Goal: Task Accomplishment & Management: Manage account settings

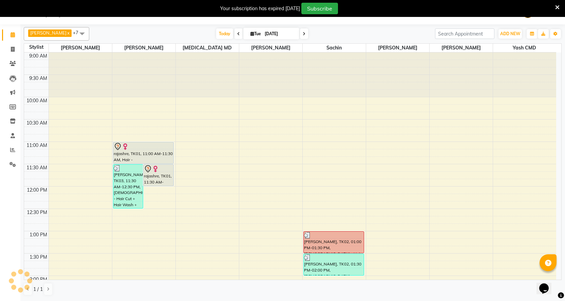
scroll to position [339, 0]
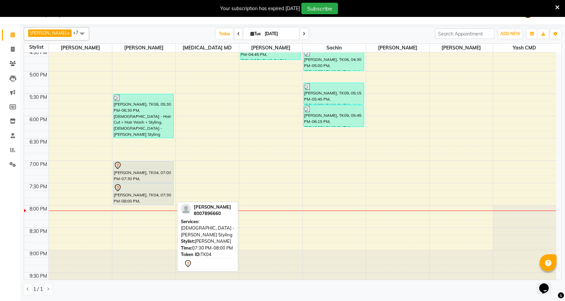
click at [161, 194] on div "[PERSON_NAME], TK04, 07:30 PM-08:00 PM, [DEMOGRAPHIC_DATA] - [PERSON_NAME] Styl…" at bounding box center [143, 194] width 60 height 21
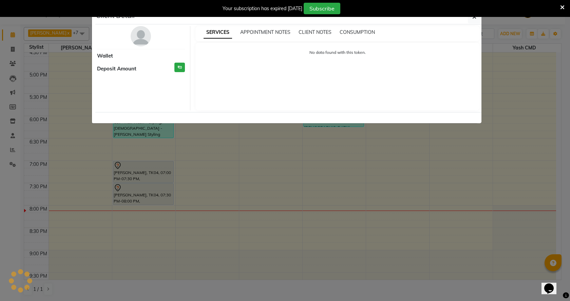
select select "7"
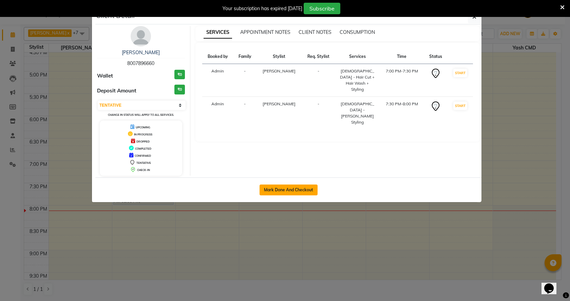
click at [281, 185] on button "Mark Done And Checkout" at bounding box center [288, 190] width 58 height 11
select select "service"
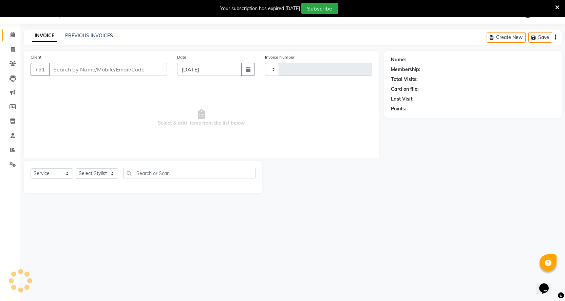
type input "1525"
select select "46"
select select "membership"
type input "8007896660"
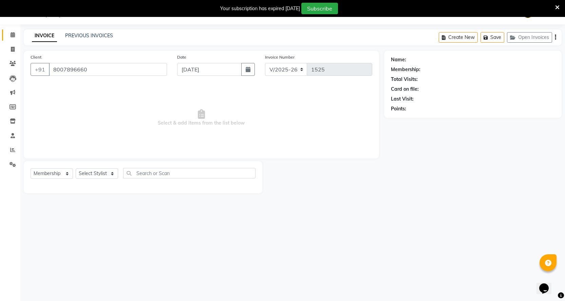
select select "18390"
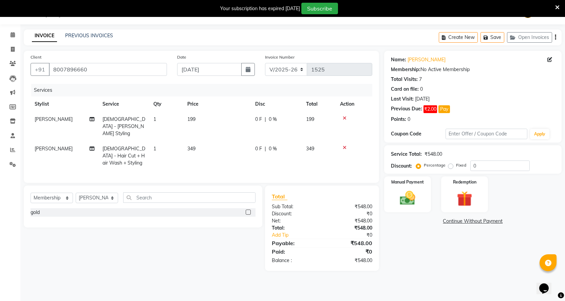
click at [342, 145] on div at bounding box center [354, 147] width 28 height 5
click at [345, 145] on icon at bounding box center [344, 147] width 4 height 5
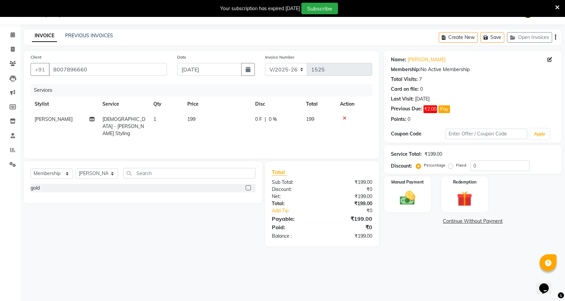
drag, startPoint x: 218, startPoint y: 122, endPoint x: 203, endPoint y: 117, distance: 15.8
click at [204, 118] on td "199" at bounding box center [217, 126] width 68 height 29
select select "18390"
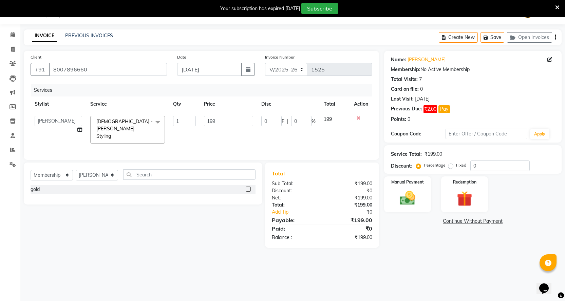
drag, startPoint x: 203, startPoint y: 117, endPoint x: 218, endPoint y: 116, distance: 15.6
click at [205, 117] on td "199" at bounding box center [228, 130] width 57 height 36
drag, startPoint x: 221, startPoint y: 116, endPoint x: 206, endPoint y: 116, distance: 14.9
click at [206, 116] on input "199" at bounding box center [228, 121] width 49 height 11
type input "200"
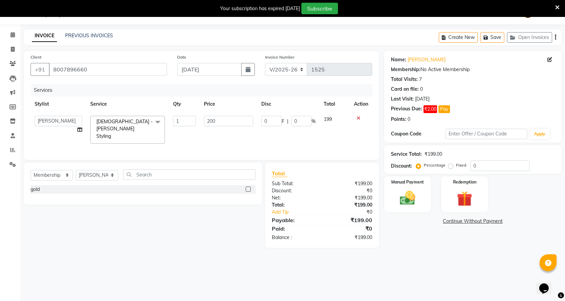
click at [208, 136] on div "Services Stylist Service Qty Price Disc Total Action Abhi B [PERSON_NAME] J [PE…" at bounding box center [201, 118] width 341 height 69
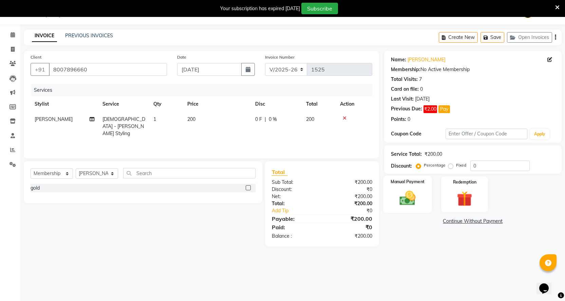
click at [400, 202] on img at bounding box center [407, 198] width 26 height 18
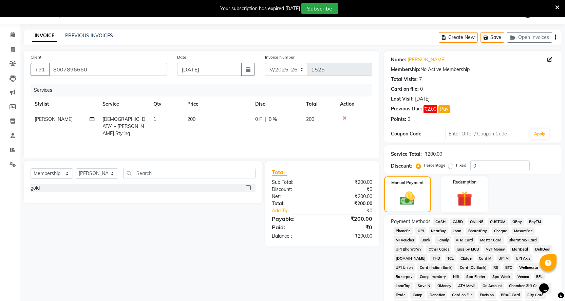
click at [467, 221] on div "ONLINE" at bounding box center [475, 222] width 20 height 9
click at [472, 221] on span "ONLINE" at bounding box center [476, 222] width 18 height 8
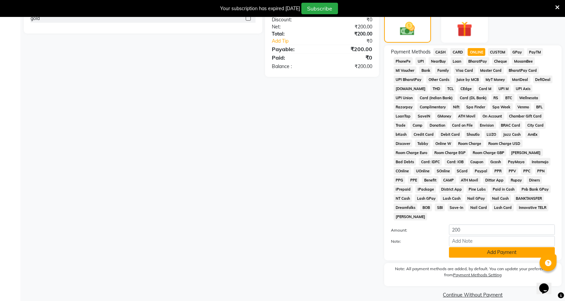
click at [465, 248] on button "Add Payment" at bounding box center [502, 253] width 106 height 11
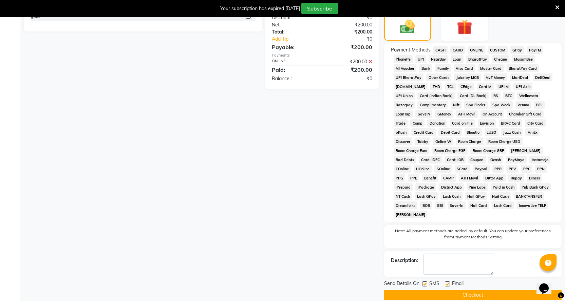
scroll to position [189, 0]
click at [458, 290] on button "Checkout" at bounding box center [472, 295] width 177 height 11
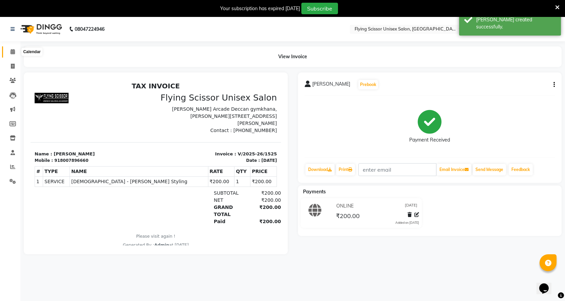
click at [11, 48] on span at bounding box center [13, 52] width 12 height 8
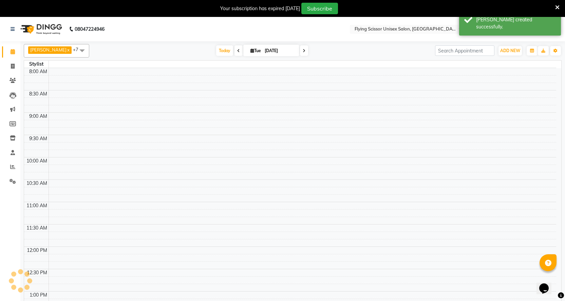
scroll to position [341, 0]
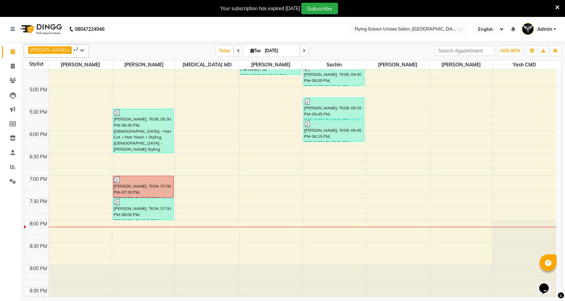
click at [300, 52] on span at bounding box center [304, 50] width 8 height 11
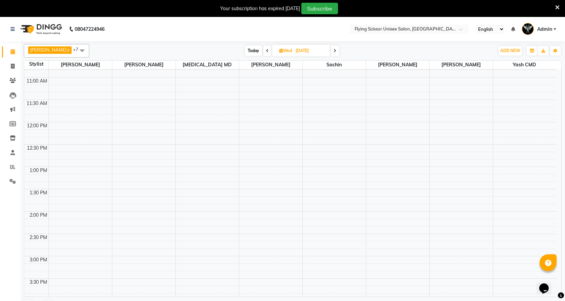
scroll to position [0, 0]
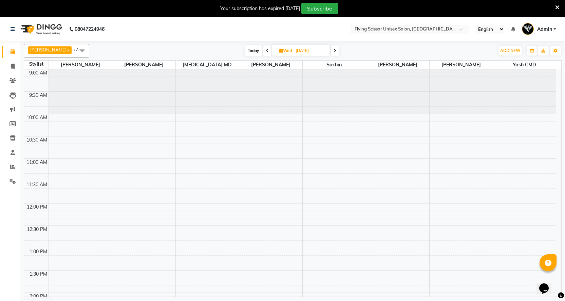
click at [250, 45] on div "Ashish J x [PERSON_NAME] x [PERSON_NAME] MD x sachin x [PERSON_NAME] x [PERSON_…" at bounding box center [292, 51] width 537 height 14
click at [245, 55] on span "Today" at bounding box center [253, 50] width 17 height 11
type input "[DATE]"
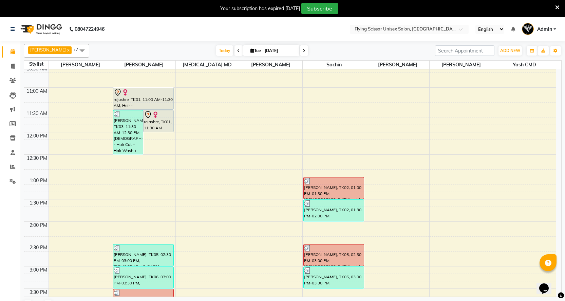
scroll to position [136, 0]
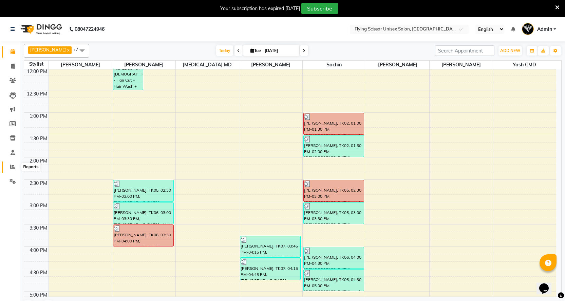
click at [16, 166] on span at bounding box center [13, 167] width 12 height 8
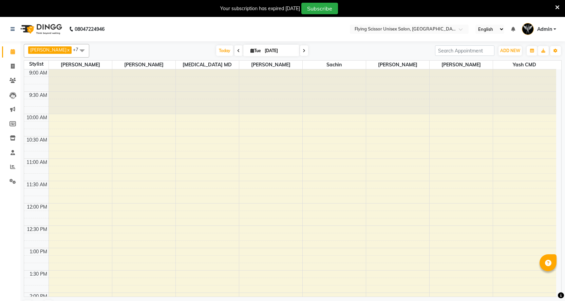
select select "en"
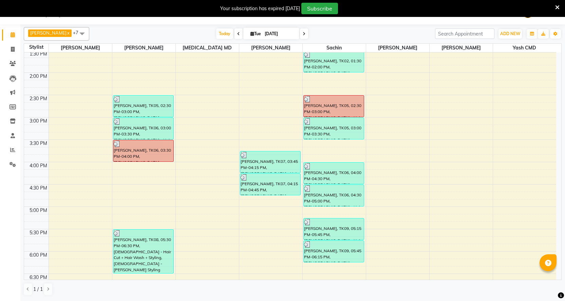
scroll to position [164, 0]
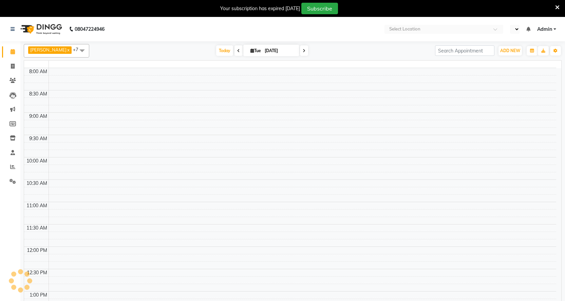
select select "en"
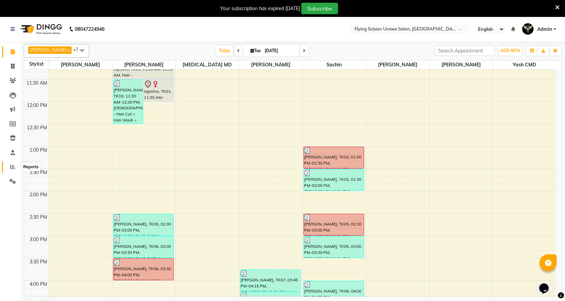
click at [15, 167] on icon at bounding box center [12, 166] width 5 height 5
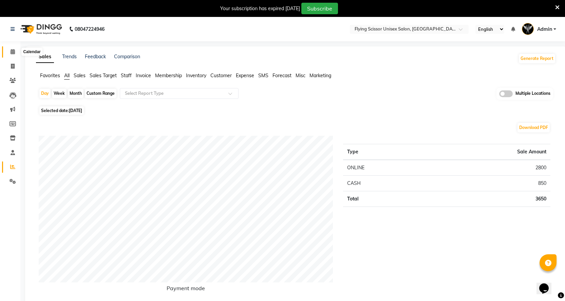
click at [12, 54] on icon at bounding box center [13, 51] width 4 height 5
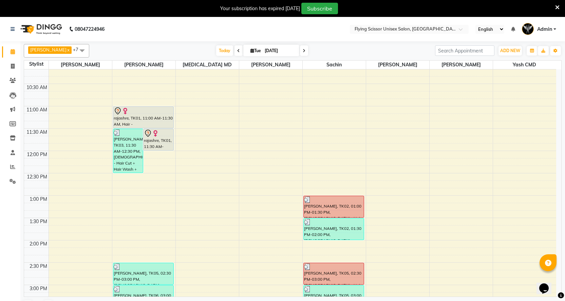
scroll to position [68, 0]
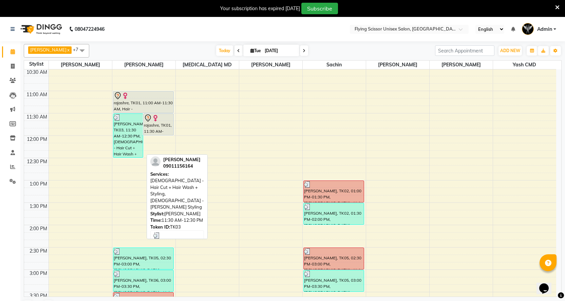
click at [131, 147] on div "[PERSON_NAME], TK03, 11:30 AM-12:30 PM, [DEMOGRAPHIC_DATA] - Hair Cut + Hair Wa…" at bounding box center [128, 136] width 30 height 44
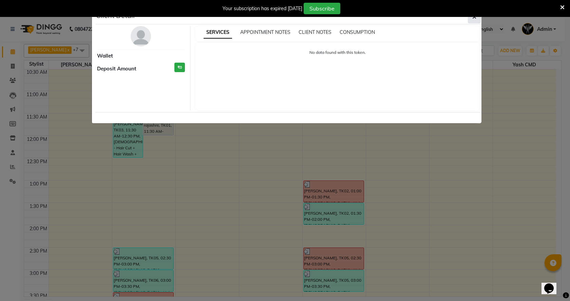
click at [472, 18] on icon "button" at bounding box center [474, 16] width 4 height 5
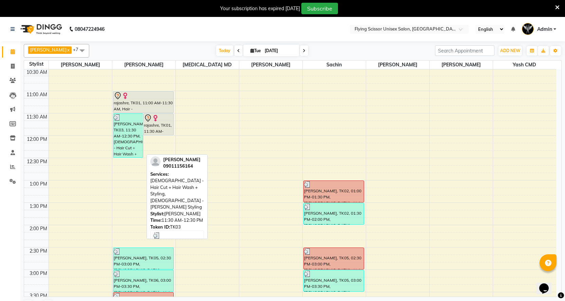
click at [127, 134] on div "[PERSON_NAME], TK03, 11:30 AM-12:30 PM, [DEMOGRAPHIC_DATA] - Hair Cut + Hair Wa…" at bounding box center [128, 136] width 30 height 44
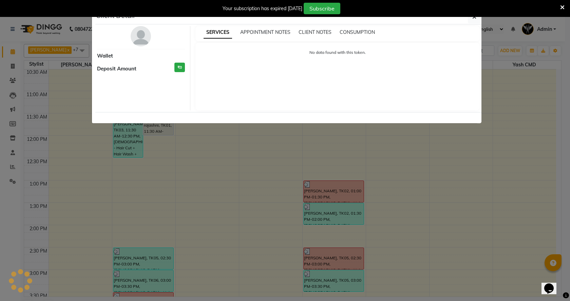
click at [238, 164] on ngb-modal-window "Client Detail Wallet Deposit Amount ₹0 SERVICES APPOINTMENT NOTES CLIENT NOTES …" at bounding box center [285, 150] width 570 height 301
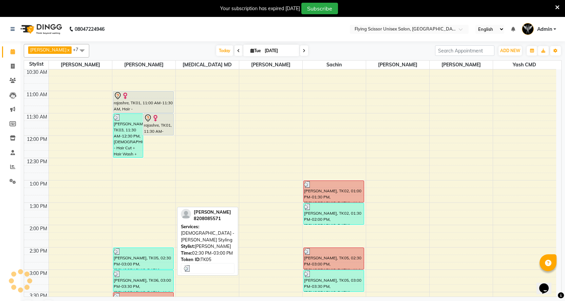
click at [154, 259] on div "[PERSON_NAME], TK05, 02:30 PM-03:00 PM, [DEMOGRAPHIC_DATA] - [PERSON_NAME] Styl…" at bounding box center [143, 258] width 60 height 21
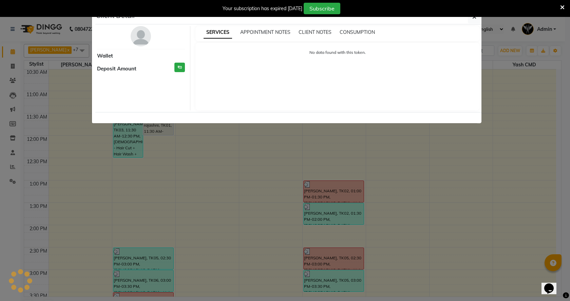
select select "3"
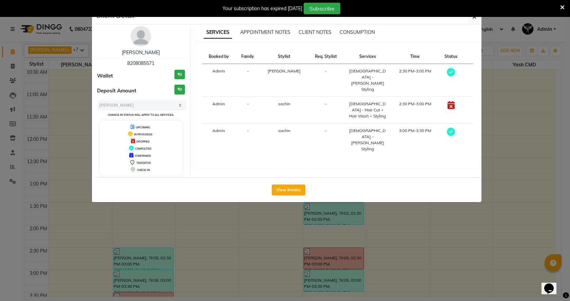
drag, startPoint x: 241, startPoint y: 228, endPoint x: 217, endPoint y: 198, distance: 37.9
click at [240, 225] on ngb-modal-window "Client Detail mohamad bohari 8208085571 Wallet ₹0 Deposit Amount ₹0 Select MARK…" at bounding box center [285, 150] width 570 height 301
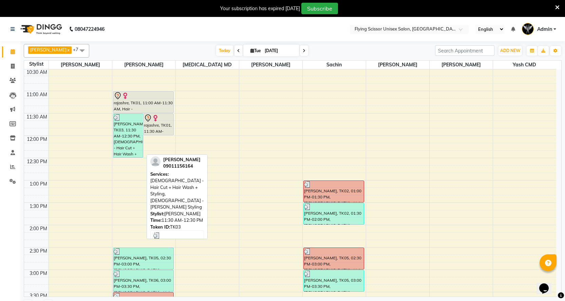
click at [132, 128] on div "[PERSON_NAME], TK03, 11:30 AM-12:30 PM, [DEMOGRAPHIC_DATA] - Hair Cut + Hair Wa…" at bounding box center [128, 136] width 30 height 44
select select "3"
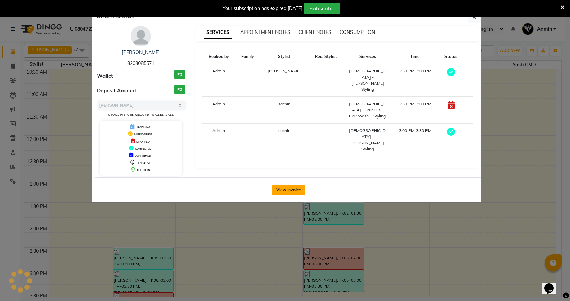
click at [288, 187] on button "View Invoice" at bounding box center [289, 190] width 34 height 11
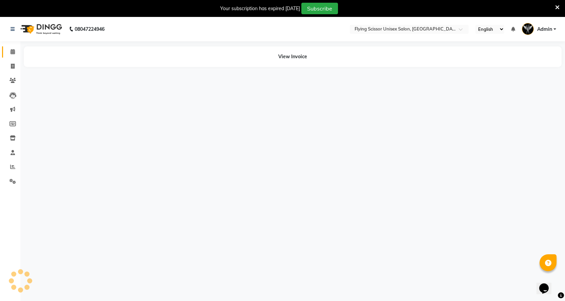
click at [14, 51] on icon at bounding box center [13, 51] width 4 height 5
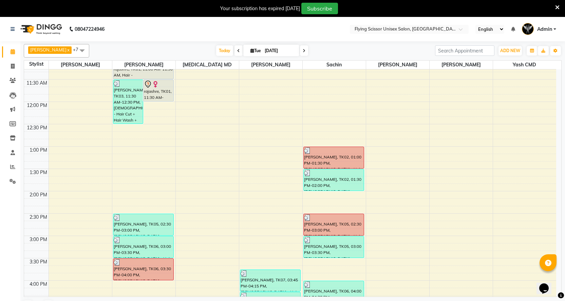
scroll to position [68, 0]
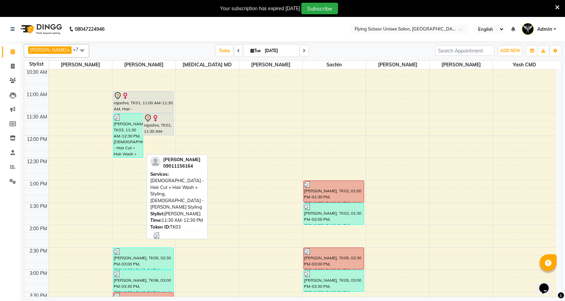
click at [125, 136] on div "[PERSON_NAME], TK03, 11:30 AM-12:30 PM, [DEMOGRAPHIC_DATA] - Hair Cut + Hair Wa…" at bounding box center [128, 136] width 30 height 44
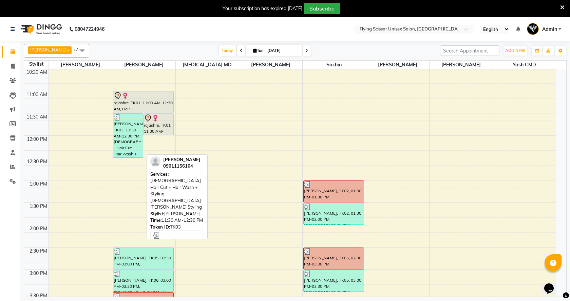
select select "3"
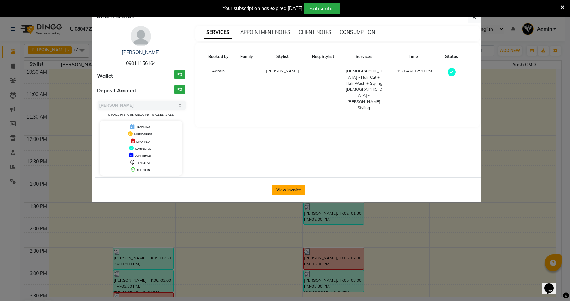
click at [284, 189] on button "View Invoice" at bounding box center [289, 190] width 34 height 11
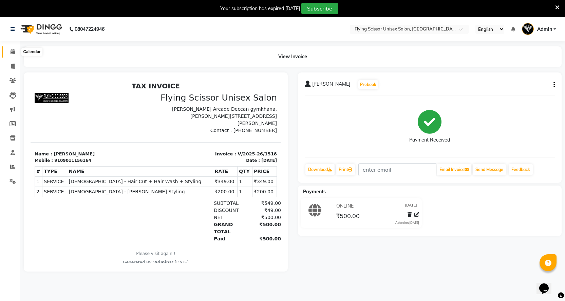
click at [14, 53] on icon at bounding box center [13, 51] width 4 height 5
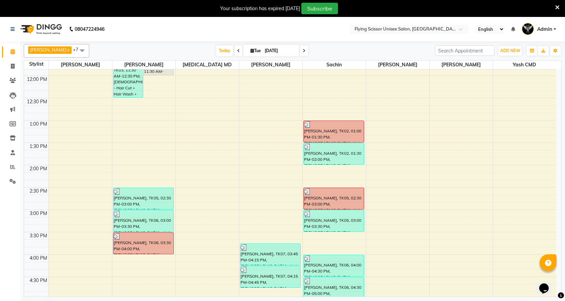
scroll to position [170, 0]
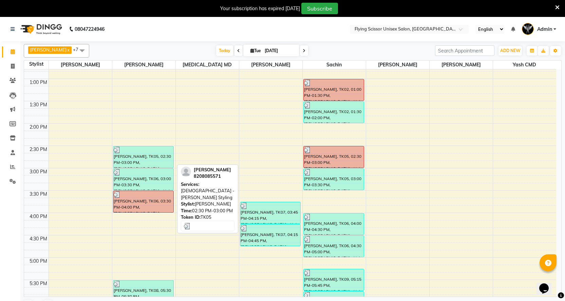
click at [155, 159] on div "[PERSON_NAME], TK05, 02:30 PM-03:00 PM, [DEMOGRAPHIC_DATA] - [PERSON_NAME] Styl…" at bounding box center [143, 156] width 60 height 21
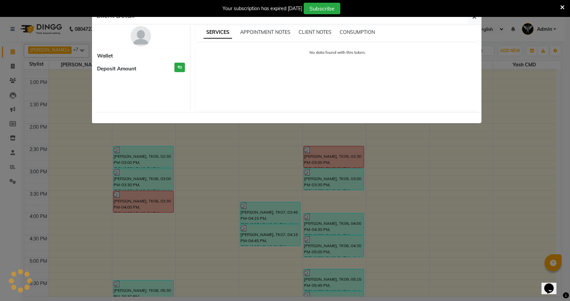
select select "3"
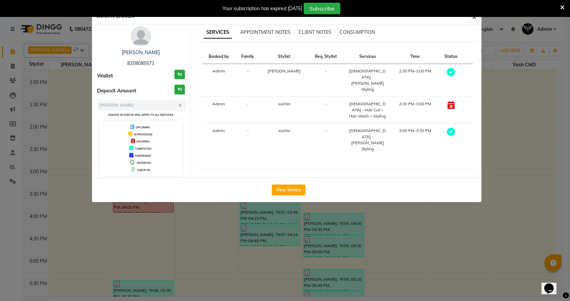
click at [213, 222] on ngb-modal-window "Client Detail mohamad bohari 8208085571 Wallet ₹0 Deposit Amount ₹0 Select MARK…" at bounding box center [285, 150] width 570 height 301
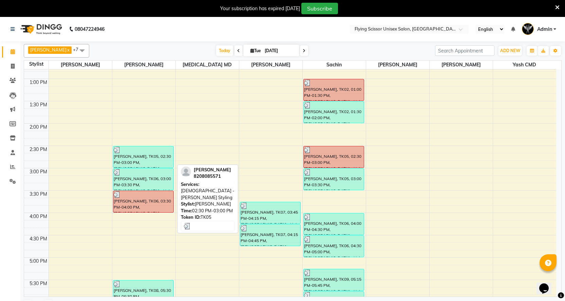
click at [149, 165] on div "[PERSON_NAME], TK05, 02:30 PM-03:00 PM, [DEMOGRAPHIC_DATA] - [PERSON_NAME] Styl…" at bounding box center [143, 156] width 60 height 21
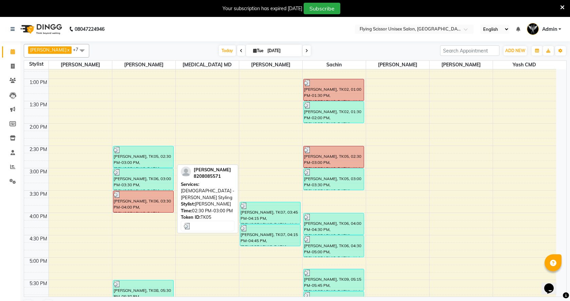
select select "3"
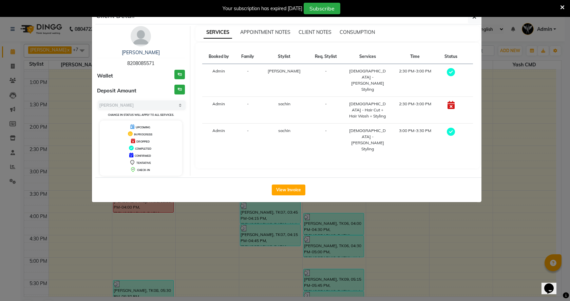
click at [213, 220] on ngb-modal-window "Client Detail mohamad bohari 8208085571 Wallet ₹0 Deposit Amount ₹0 Select MARK…" at bounding box center [285, 150] width 570 height 301
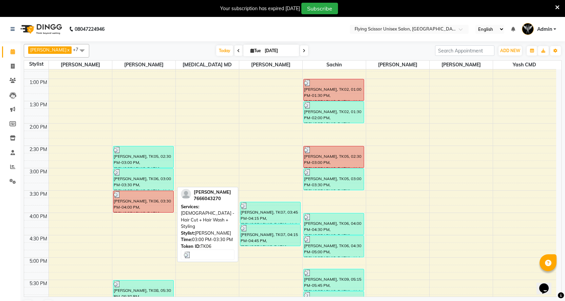
scroll to position [203, 0]
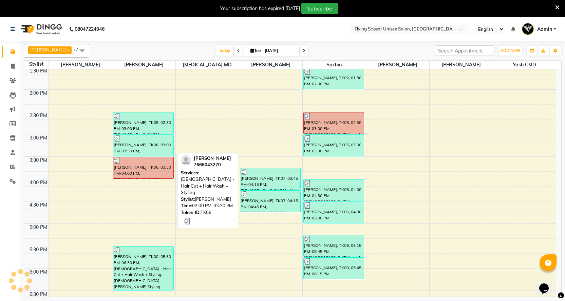
click at [152, 150] on div "[PERSON_NAME], TK06, 03:00 PM-03:30 PM, [DEMOGRAPHIC_DATA] - Hair Cut + Hair Wa…" at bounding box center [143, 145] width 60 height 21
select select "3"
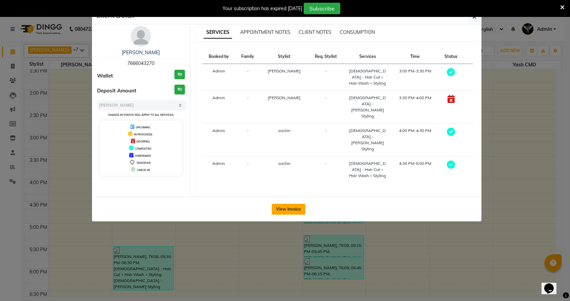
click at [283, 204] on button "View Invoice" at bounding box center [289, 209] width 34 height 11
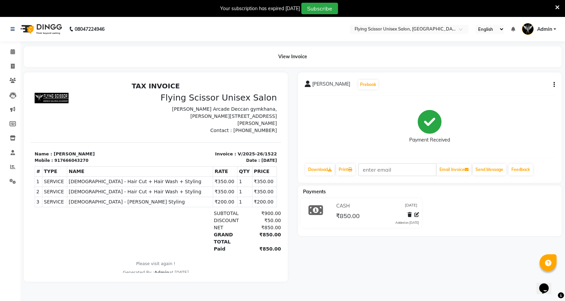
click at [554, 85] on icon "button" at bounding box center [553, 85] width 1 height 0
click at [533, 78] on div "Split Service Amount" at bounding box center [520, 76] width 46 height 8
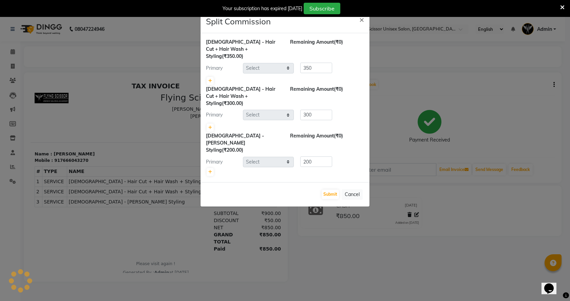
select select "67686"
select select "18390"
select select "67686"
click at [430, 81] on ngb-modal-window "Split Commission × Male - Hair Cut + Hair Wash + Styling (₹350.00) Remaining Am…" at bounding box center [285, 150] width 570 height 301
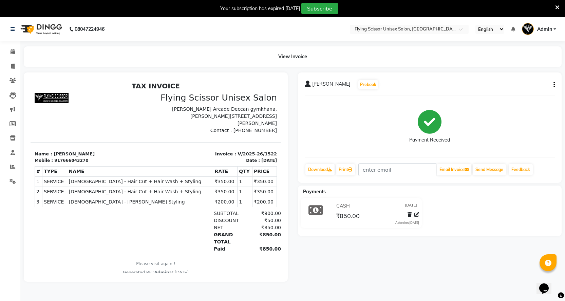
click at [553, 85] on icon "button" at bounding box center [553, 85] width 1 height 0
click at [518, 92] on div "Edit Invoice" at bounding box center [520, 93] width 46 height 8
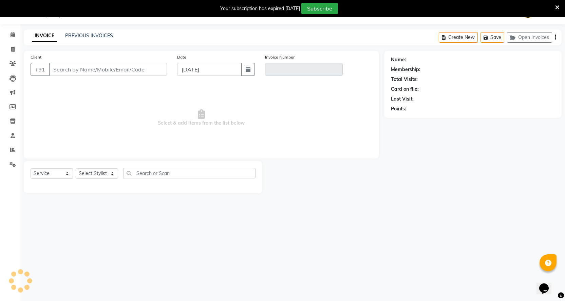
select select "membership"
select select "18390"
type input "7666043270"
type input "V/2025-26/1522"
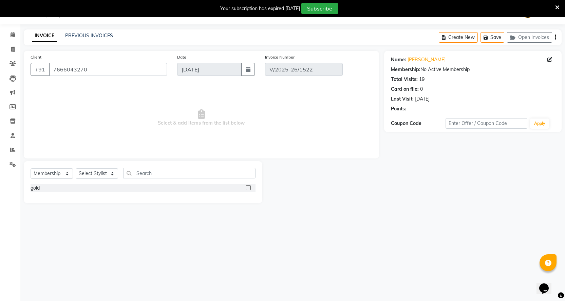
select select "select"
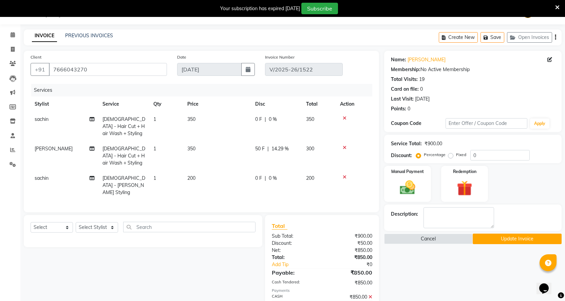
click at [36, 175] on span "sachin" at bounding box center [42, 178] width 14 height 6
select select "67686"
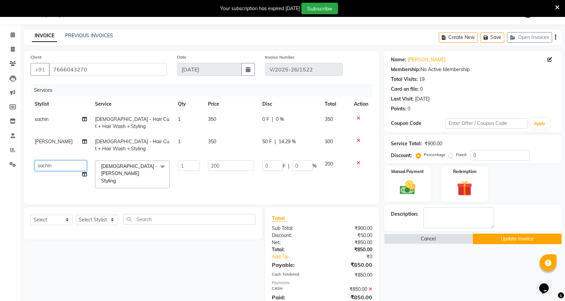
click at [73, 163] on select "Abhi B Ashish J Jayesh K mayuresh Nikita MD Raj L sachin Samiksha Adhatrao shra…" at bounding box center [61, 166] width 52 height 11
select select "18390"
click at [63, 124] on td "sachin" at bounding box center [61, 123] width 60 height 22
select select "67686"
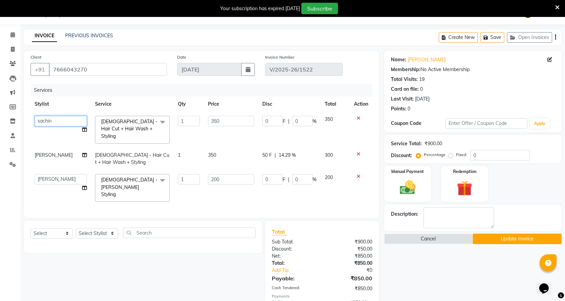
click at [63, 122] on select "Abhi B Ashish J Jayesh K mayuresh Nikita MD Raj L sachin Samiksha Adhatrao shra…" at bounding box center [61, 121] width 52 height 11
select select "18390"
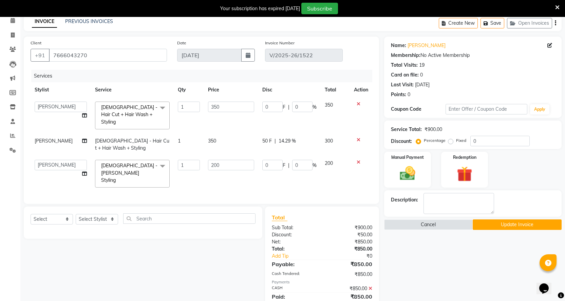
scroll to position [44, 0]
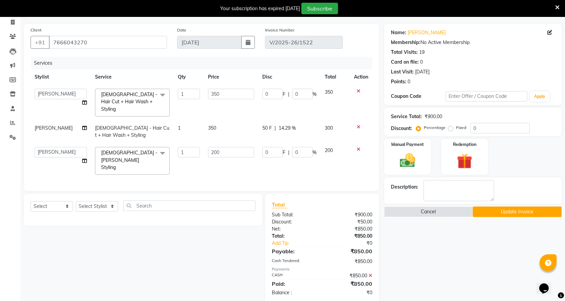
click at [497, 210] on button "Update Invoice" at bounding box center [516, 212] width 89 height 11
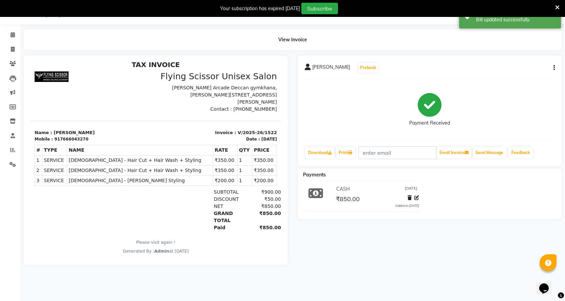
scroll to position [5, 0]
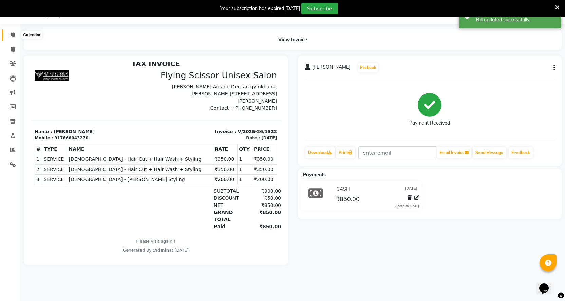
click at [14, 35] on icon at bounding box center [13, 34] width 4 height 5
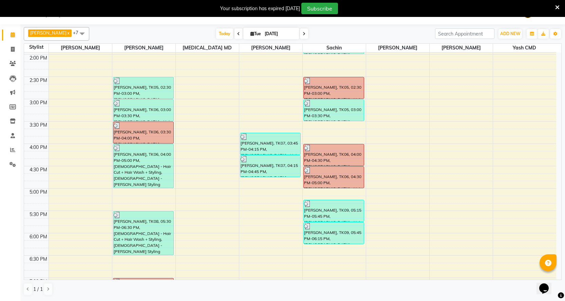
scroll to position [237, 0]
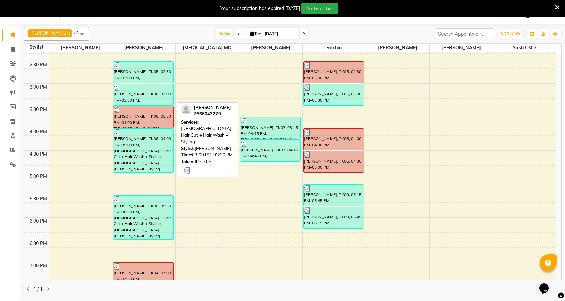
click at [156, 101] on div "[PERSON_NAME], TK06, 03:00 PM-03:30 PM, [DEMOGRAPHIC_DATA] - Hair Cut + Hair Wa…" at bounding box center [143, 94] width 60 height 21
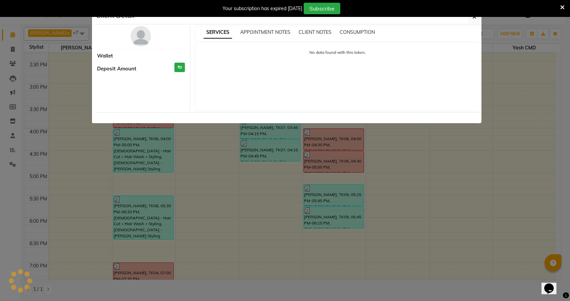
select select "3"
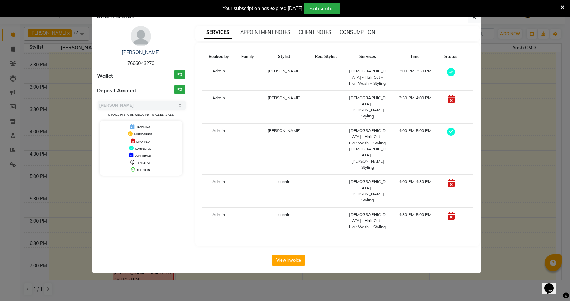
click at [399, 213] on ngb-modal-window "Client Detail gauvrav shinde 7666043270 Wallet ₹0 Deposit Amount ₹0 Select MARK…" at bounding box center [285, 150] width 570 height 301
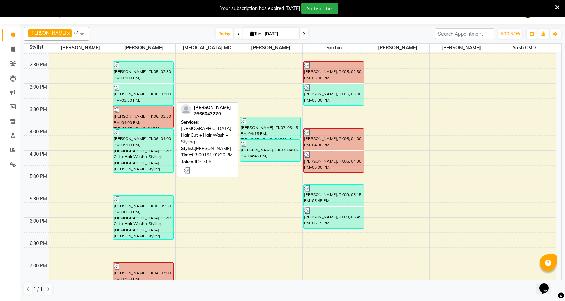
click at [144, 99] on div "[PERSON_NAME], TK06, 03:00 PM-03:30 PM, [DEMOGRAPHIC_DATA] - Hair Cut + Hair Wa…" at bounding box center [143, 94] width 60 height 21
select select "3"
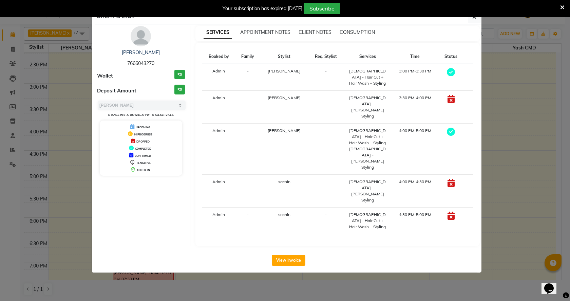
drag, startPoint x: 512, startPoint y: 90, endPoint x: 340, endPoint y: 96, distance: 172.0
click at [512, 90] on ngb-modal-window "Client Detail gauvrav shinde 7666043270 Wallet ₹0 Deposit Amount ₹0 Select MARK…" at bounding box center [285, 150] width 570 height 301
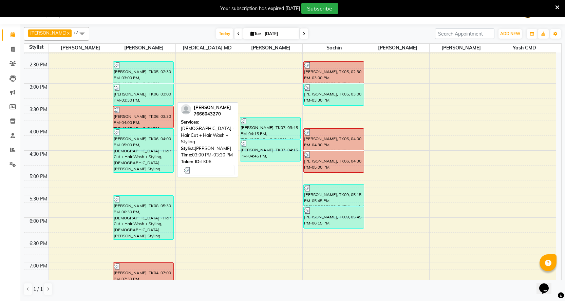
click at [167, 97] on div "[PERSON_NAME], TK06, 03:00 PM-03:30 PM, [DEMOGRAPHIC_DATA] - Hair Cut + Hair Wa…" at bounding box center [143, 94] width 60 height 21
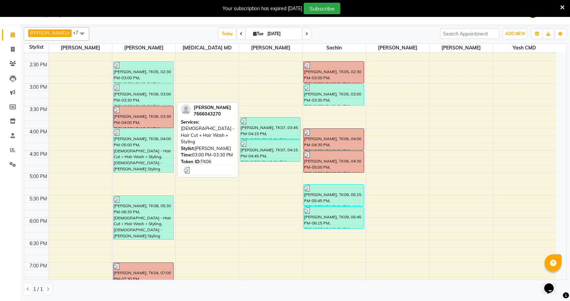
select select "3"
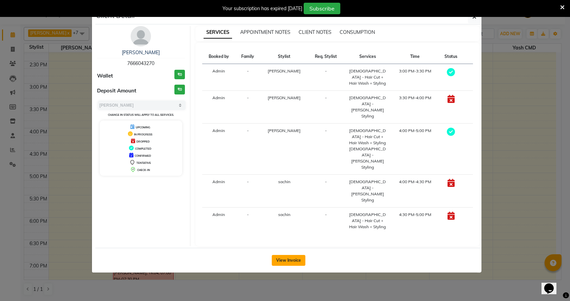
click at [295, 255] on button "View Invoice" at bounding box center [289, 260] width 34 height 11
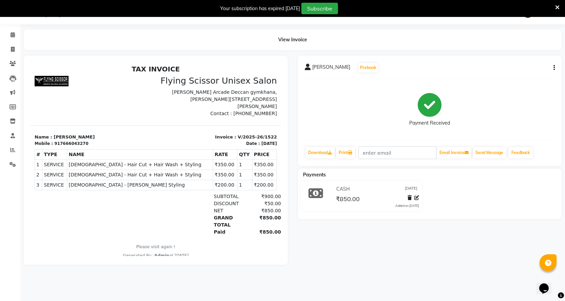
click at [553, 68] on icon "button" at bounding box center [553, 68] width 1 height 0
click at [539, 62] on div "Split Service Amount" at bounding box center [520, 59] width 46 height 8
select select "18390"
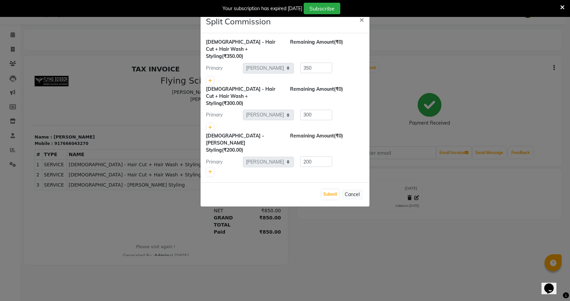
click at [503, 82] on ngb-modal-window "Split Commission × Male - Hair Cut + Hair Wash + Styling (₹350.00) Remaining Am…" at bounding box center [285, 150] width 570 height 301
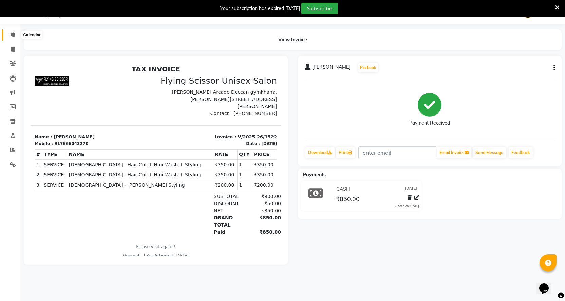
click at [13, 35] on icon at bounding box center [13, 34] width 4 height 5
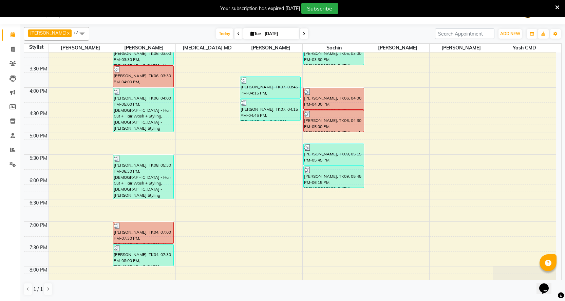
scroll to position [305, 0]
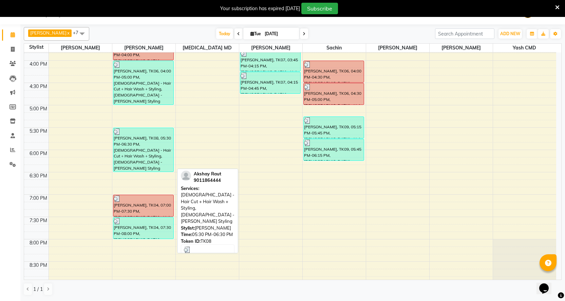
click at [144, 149] on div "[PERSON_NAME], TK08, 05:30 PM-06:30 PM, [DEMOGRAPHIC_DATA] - Hair Cut + Hair Wa…" at bounding box center [143, 150] width 60 height 44
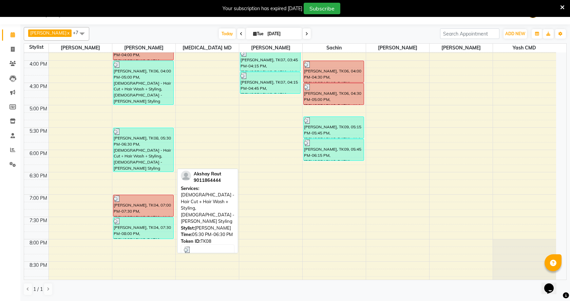
select select "3"
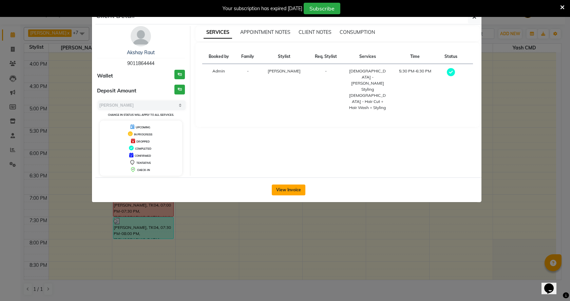
click at [283, 189] on button "View Invoice" at bounding box center [289, 190] width 34 height 11
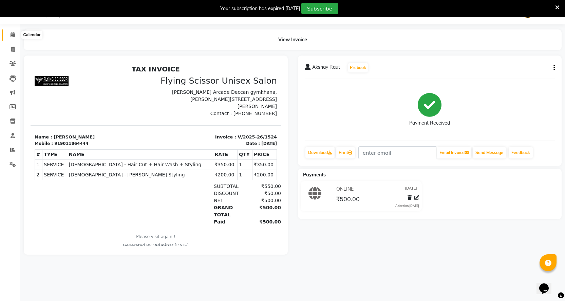
click at [11, 35] on icon at bounding box center [13, 34] width 4 height 5
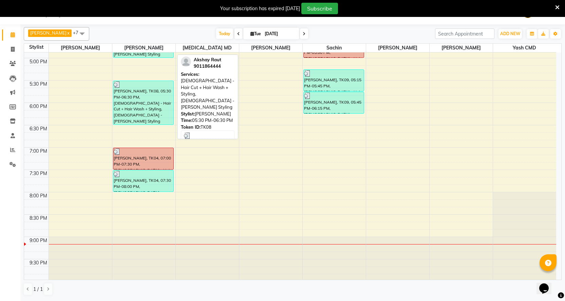
scroll to position [354, 0]
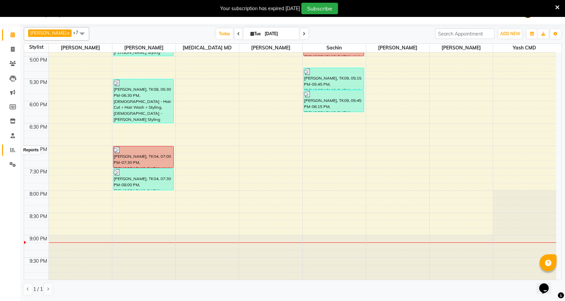
click at [12, 147] on span at bounding box center [13, 150] width 12 height 8
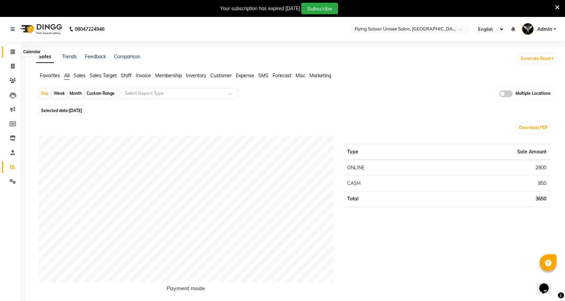
click at [16, 49] on span at bounding box center [13, 52] width 12 height 8
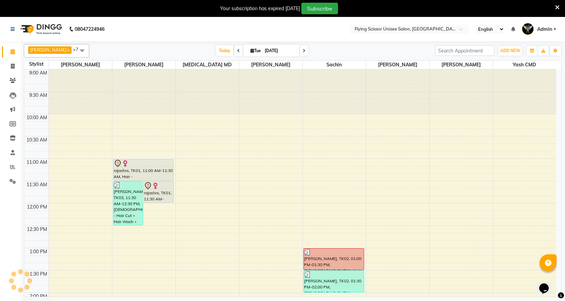
click at [15, 52] on icon at bounding box center [13, 51] width 4 height 5
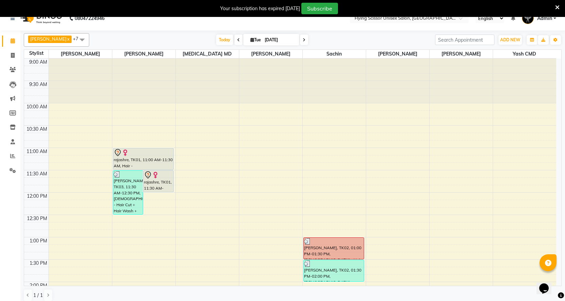
scroll to position [17, 0]
